Goal: Book appointment/travel/reservation

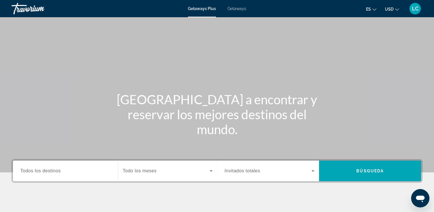
click at [230, 9] on span "Getaways" at bounding box center [237, 8] width 19 height 5
click at [64, 170] on input "Destination Todos los destinos" at bounding box center [65, 171] width 90 height 7
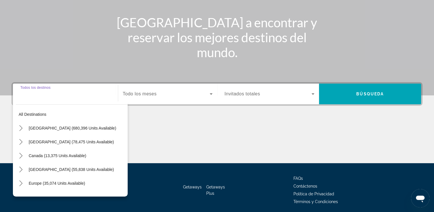
scroll to position [98, 0]
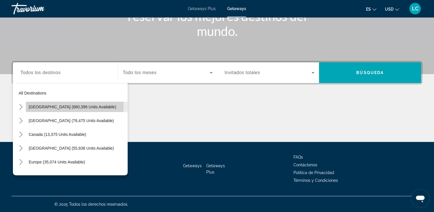
click at [56, 107] on span "[GEOGRAPHIC_DATA] (680,396 units available)" at bounding box center [73, 106] width 88 height 5
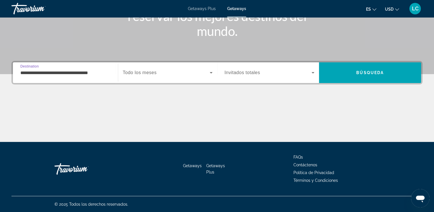
click at [29, 74] on input "**********" at bounding box center [65, 72] width 90 height 7
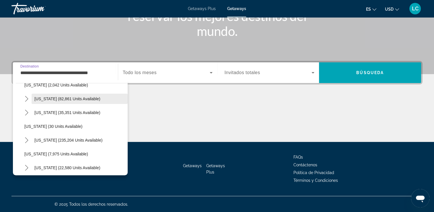
scroll to position [49, 0]
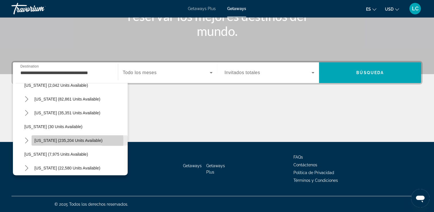
click at [40, 140] on span "[US_STATE] (235,204 units available)" at bounding box center [68, 140] width 68 height 5
type input "**********"
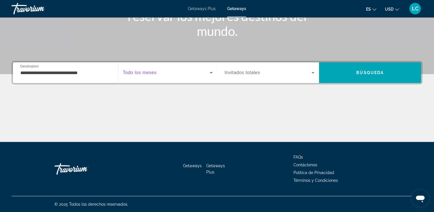
click at [202, 74] on span "Search widget" at bounding box center [166, 72] width 87 height 7
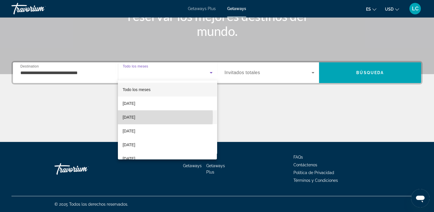
click at [129, 117] on span "[DATE]" at bounding box center [129, 117] width 13 height 7
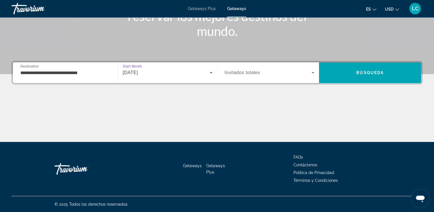
click at [283, 77] on div "Search widget" at bounding box center [270, 73] width 90 height 16
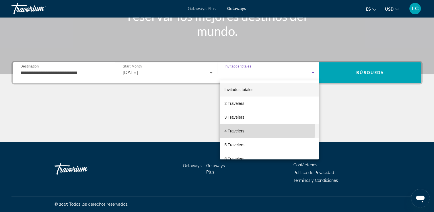
click at [238, 130] on span "4 Travelers" at bounding box center [234, 130] width 20 height 7
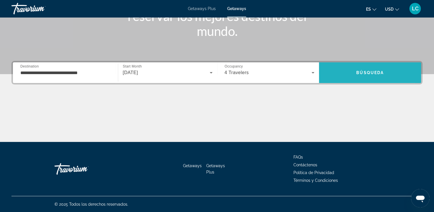
click at [346, 71] on span "Search" at bounding box center [370, 73] width 102 height 14
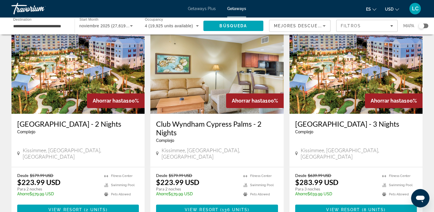
click at [240, 148] on div "Club Wyndham Cypress Palms - 2 Nights Complejo - Este es un resort solo para ad…" at bounding box center [216, 140] width 133 height 53
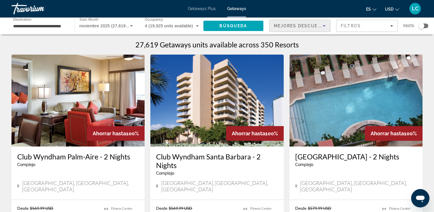
click at [323, 26] on icon "Sort by" at bounding box center [324, 25] width 7 height 7
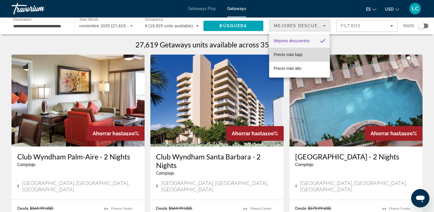
click at [294, 54] on span "Precio más bajo" at bounding box center [288, 54] width 29 height 5
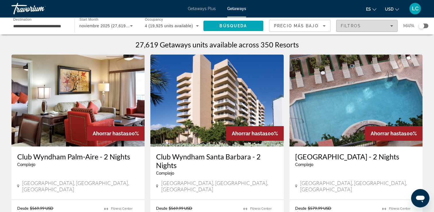
click at [371, 28] on span "Filters" at bounding box center [367, 26] width 61 height 14
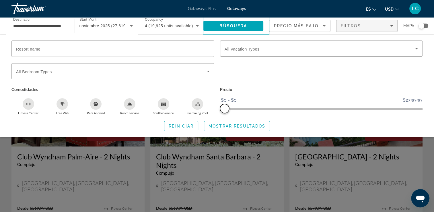
drag, startPoint x: 418, startPoint y: 109, endPoint x: 196, endPoint y: 112, distance: 222.2
click at [196, 112] on div "Resort name Vacation Types All Vacation Types Bedroom Types All Bedroom Types C…" at bounding box center [217, 77] width 417 height 75
click at [232, 25] on span "Búsqueda" at bounding box center [234, 26] width 28 height 5
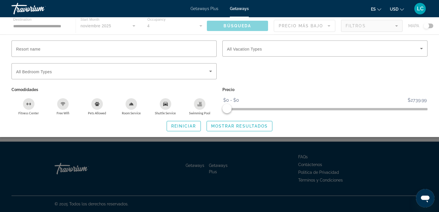
click at [232, 25] on div "Main content" at bounding box center [219, 25] width 439 height 17
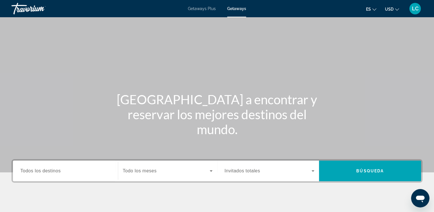
click at [233, 8] on span "Getaways" at bounding box center [236, 8] width 19 height 5
click at [242, 7] on span "Getaways" at bounding box center [236, 8] width 19 height 5
click at [48, 172] on span "Todos los destinos" at bounding box center [40, 170] width 40 height 5
click at [48, 172] on input "Destination Todos los destinos" at bounding box center [65, 171] width 90 height 7
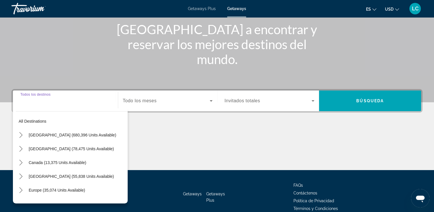
scroll to position [98, 0]
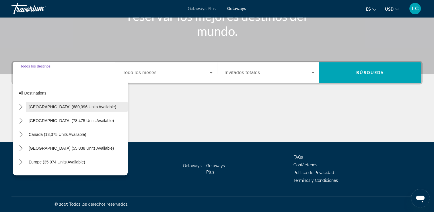
click at [59, 106] on span "[GEOGRAPHIC_DATA] (680,396 units available)" at bounding box center [73, 106] width 88 height 5
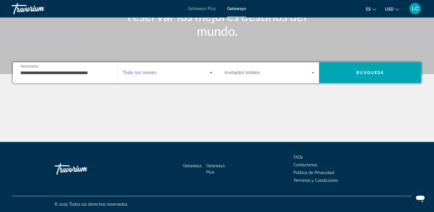
click at [188, 75] on span "Search widget" at bounding box center [166, 72] width 87 height 7
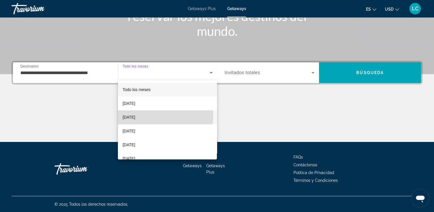
click at [135, 115] on span "[DATE]" at bounding box center [129, 117] width 13 height 7
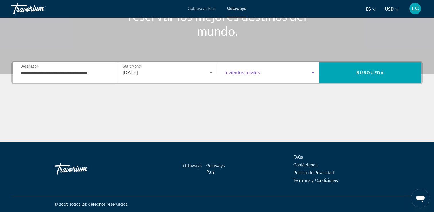
click at [289, 73] on span "Search widget" at bounding box center [268, 72] width 87 height 7
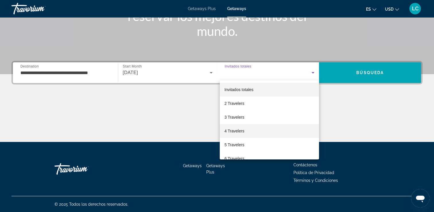
click at [246, 131] on mat-option "4 Travelers" at bounding box center [269, 131] width 99 height 14
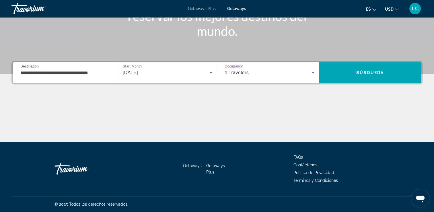
click at [30, 74] on input "**********" at bounding box center [65, 72] width 90 height 7
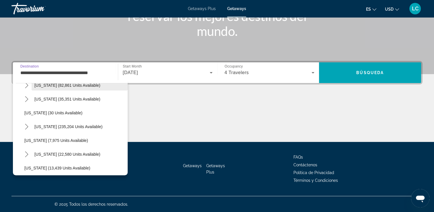
scroll to position [63, 0]
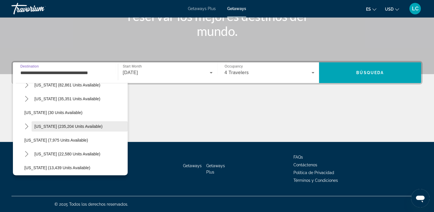
click at [54, 125] on span "[US_STATE] (235,204 units available)" at bounding box center [68, 126] width 68 height 5
type input "**********"
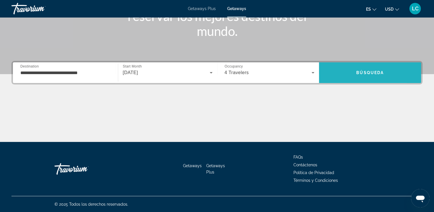
click at [342, 74] on span "Search" at bounding box center [370, 73] width 102 height 14
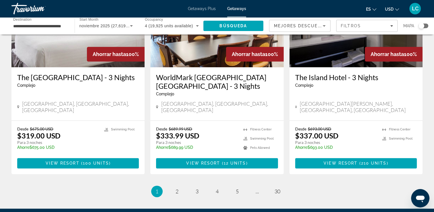
scroll to position [727, 0]
click at [176, 188] on span "2" at bounding box center [177, 191] width 3 height 6
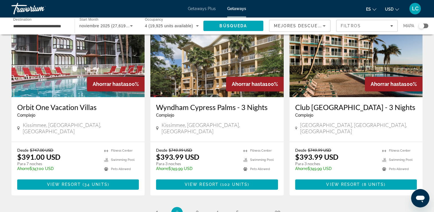
scroll to position [698, 0]
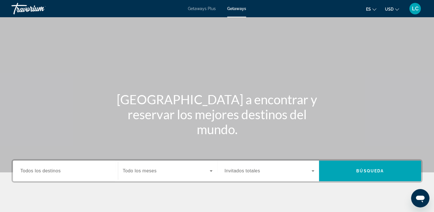
click at [206, 9] on span "Getaways Plus" at bounding box center [202, 8] width 28 height 5
click at [53, 169] on span "Todos los destinos" at bounding box center [40, 170] width 40 height 5
click at [53, 169] on input "Destination Todos los destinos" at bounding box center [65, 171] width 90 height 7
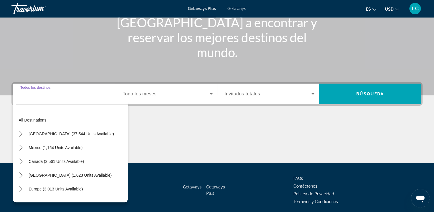
scroll to position [98, 0]
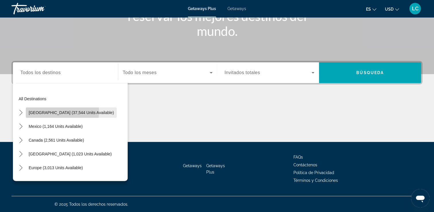
click at [45, 111] on span "[GEOGRAPHIC_DATA] (37,544 units available)" at bounding box center [71, 112] width 85 height 5
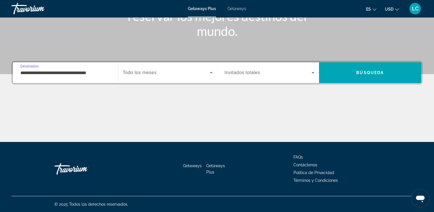
click at [48, 71] on input "**********" at bounding box center [65, 72] width 90 height 7
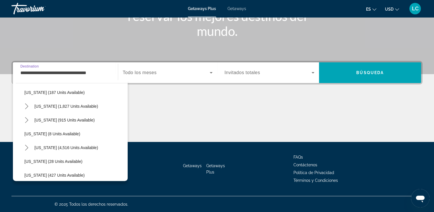
scroll to position [49, 0]
click at [42, 144] on span "[US_STATE] (4,516 units available)" at bounding box center [66, 146] width 64 height 5
type input "**********"
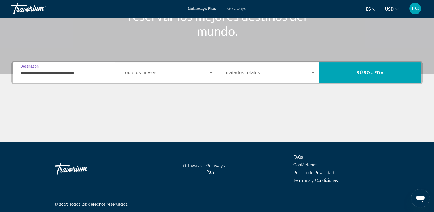
click at [209, 79] on div "Search widget" at bounding box center [168, 73] width 90 height 16
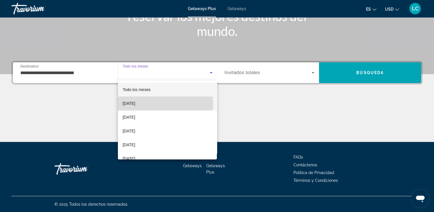
click at [135, 104] on span "[DATE]" at bounding box center [129, 103] width 13 height 7
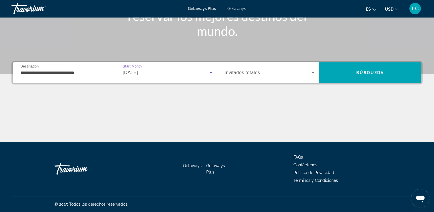
click at [313, 73] on icon "Search widget" at bounding box center [313, 72] width 7 height 7
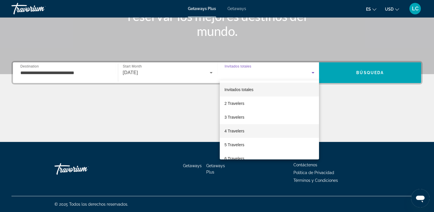
click at [239, 133] on span "4 Travelers" at bounding box center [234, 130] width 20 height 7
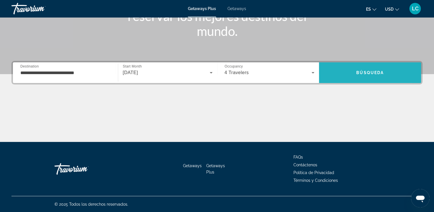
click at [344, 69] on span "Search" at bounding box center [370, 73] width 102 height 14
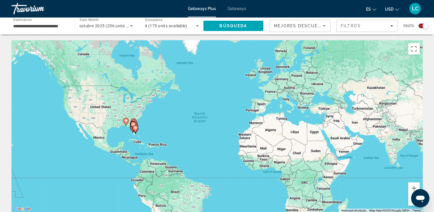
click at [131, 124] on icon "Main content" at bounding box center [133, 125] width 5 height 7
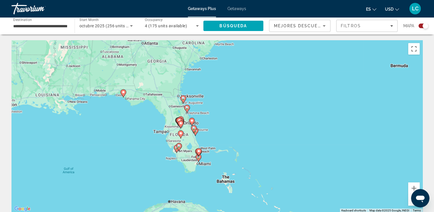
click at [175, 150] on icon "Main content" at bounding box center [177, 149] width 6 height 8
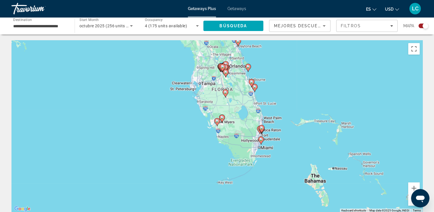
click at [224, 68] on icon "Main content" at bounding box center [222, 67] width 5 height 7
type input "**********"
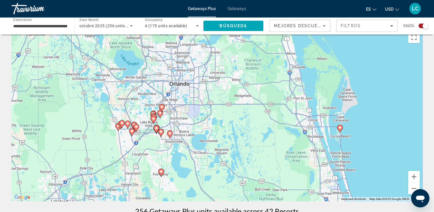
scroll to position [12, 0]
click at [135, 125] on image "Main content" at bounding box center [136, 125] width 3 height 3
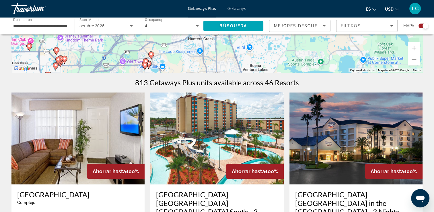
scroll to position [140, 0]
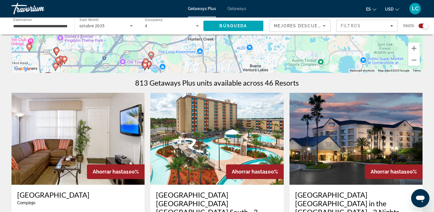
click at [65, 57] on image "Main content" at bounding box center [64, 58] width 3 height 3
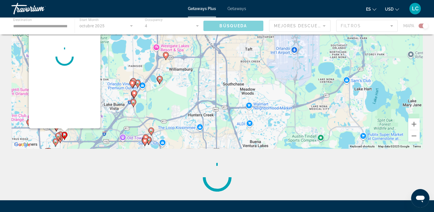
click at [65, 57] on div "Main content" at bounding box center [65, 56] width 72 height 143
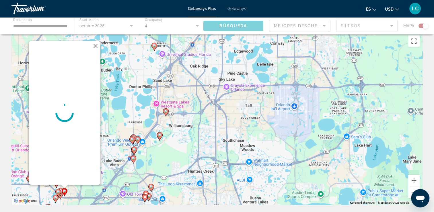
scroll to position [0, 0]
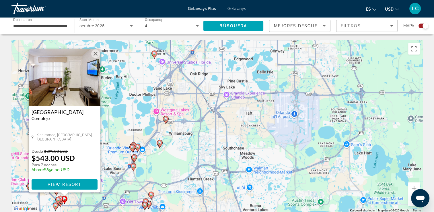
click at [94, 54] on button "Close" at bounding box center [95, 53] width 9 height 9
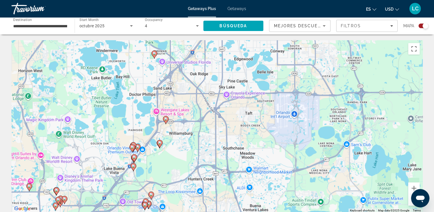
click at [57, 190] on image "Main content" at bounding box center [56, 189] width 3 height 3
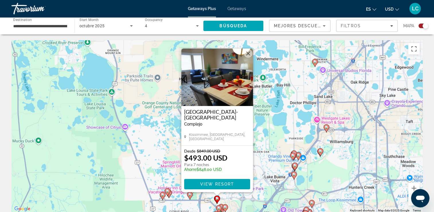
click at [248, 53] on button "Close" at bounding box center [248, 53] width 9 height 9
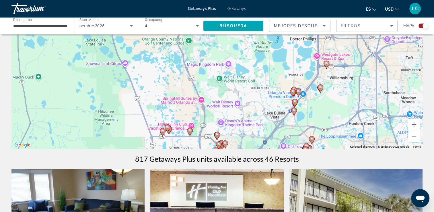
scroll to position [64, 0]
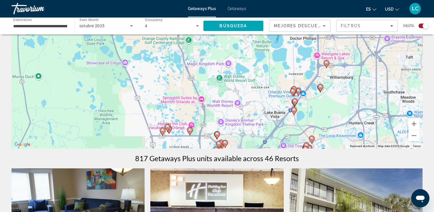
click at [223, 144] on gmp-advanced-marker "Main content" at bounding box center [225, 143] width 6 height 9
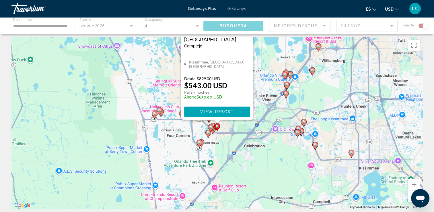
scroll to position [0, 0]
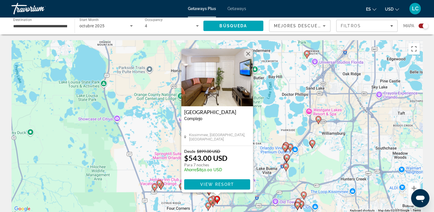
click at [239, 9] on span "Getaways" at bounding box center [237, 8] width 19 height 5
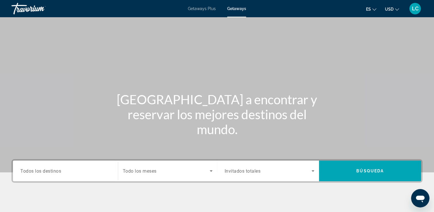
click at [30, 171] on span "Todos los destinos" at bounding box center [40, 170] width 41 height 5
click at [30, 171] on input "Destination Todos los destinos" at bounding box center [65, 171] width 90 height 7
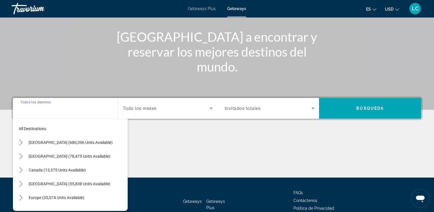
scroll to position [98, 0]
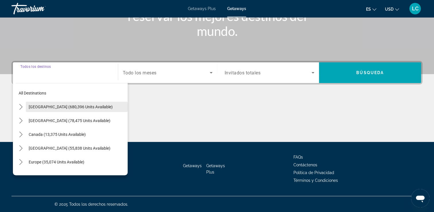
click at [68, 107] on span "[GEOGRAPHIC_DATA] (680,396 units available)" at bounding box center [71, 106] width 84 height 5
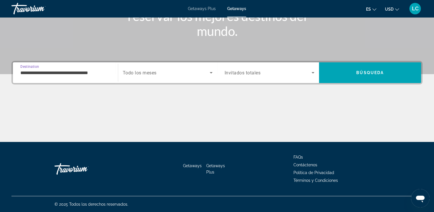
click at [84, 69] on input "**********" at bounding box center [65, 72] width 90 height 7
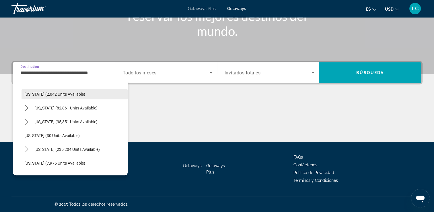
scroll to position [41, 0]
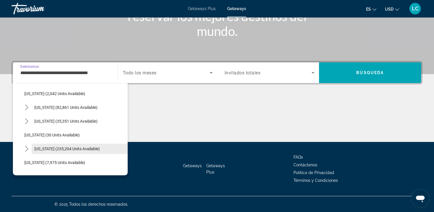
click at [61, 147] on span "[US_STATE] (235,204 units available)" at bounding box center [66, 148] width 65 height 5
type input "**********"
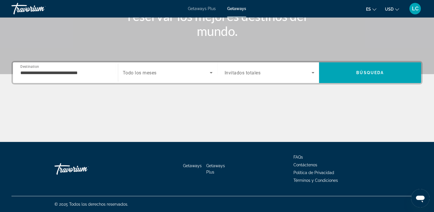
click at [180, 77] on div "Search widget" at bounding box center [168, 73] width 90 height 16
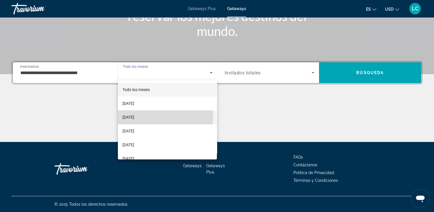
click at [134, 118] on span "[DATE]" at bounding box center [129, 117] width 12 height 7
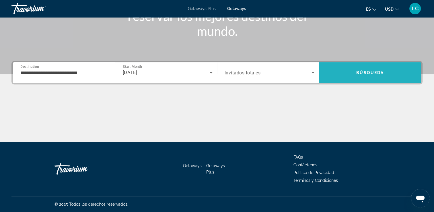
click at [341, 72] on span "Search" at bounding box center [370, 73] width 102 height 14
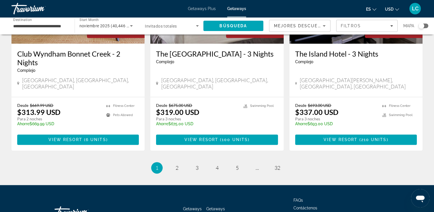
scroll to position [751, 0]
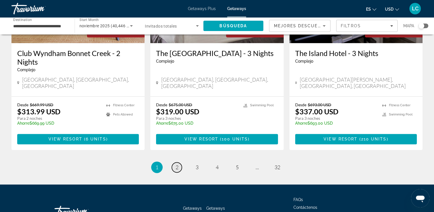
click at [176, 164] on span "2" at bounding box center [177, 167] width 3 height 6
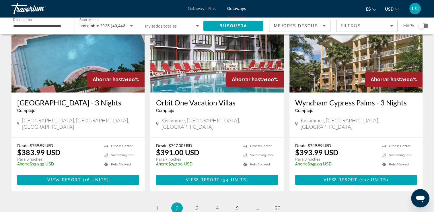
scroll to position [701, 0]
click at [196, 205] on span "3" at bounding box center [197, 208] width 3 height 6
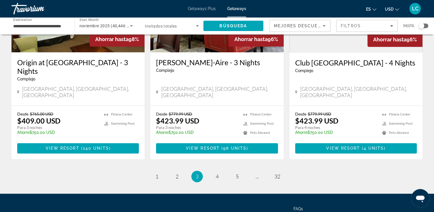
scroll to position [751, 0]
